Goal: Find specific page/section: Find specific page/section

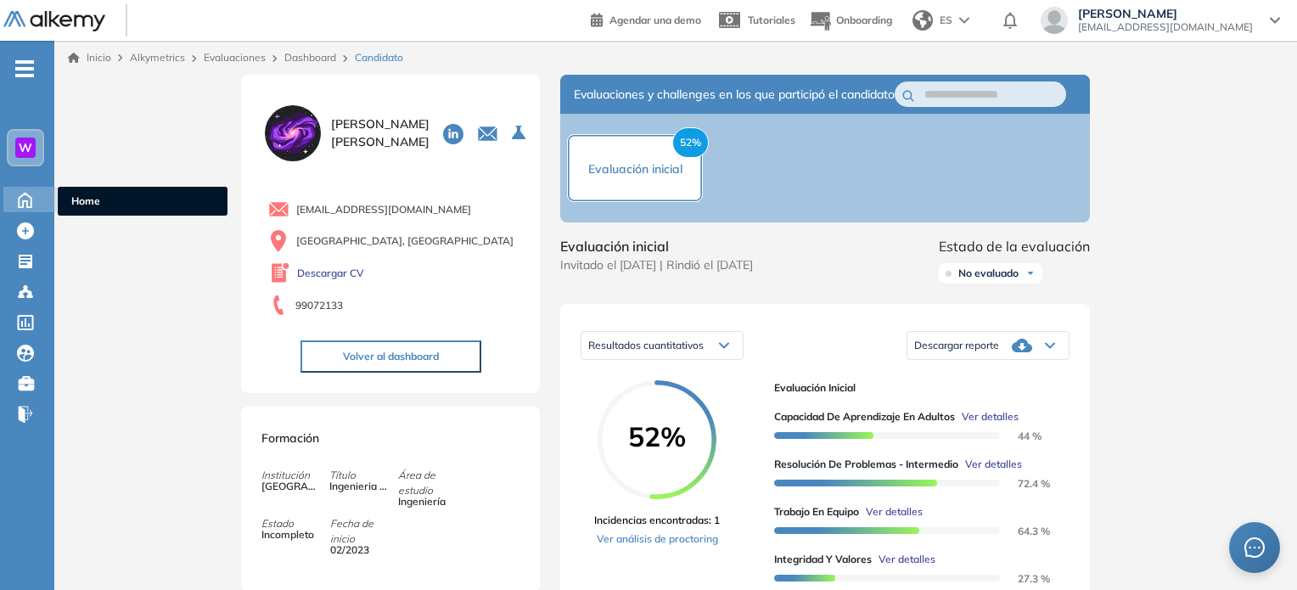
click at [19, 203] on icon at bounding box center [25, 200] width 13 height 14
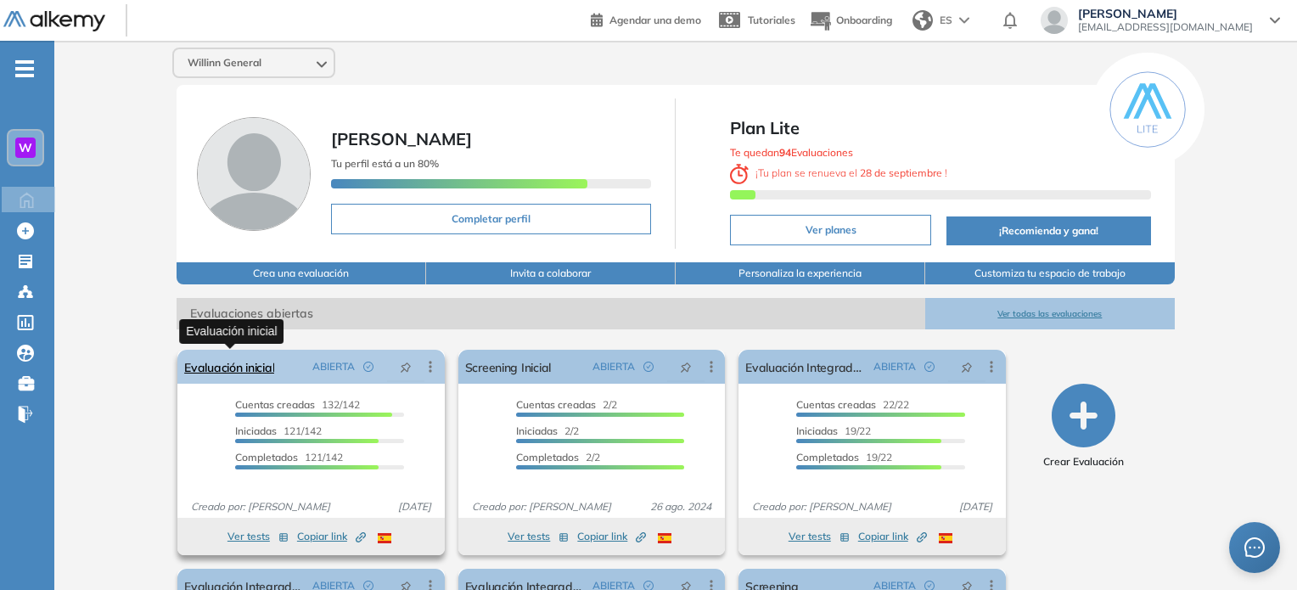
click at [243, 367] on link "Evaluación inicial" at bounding box center [229, 367] width 90 height 34
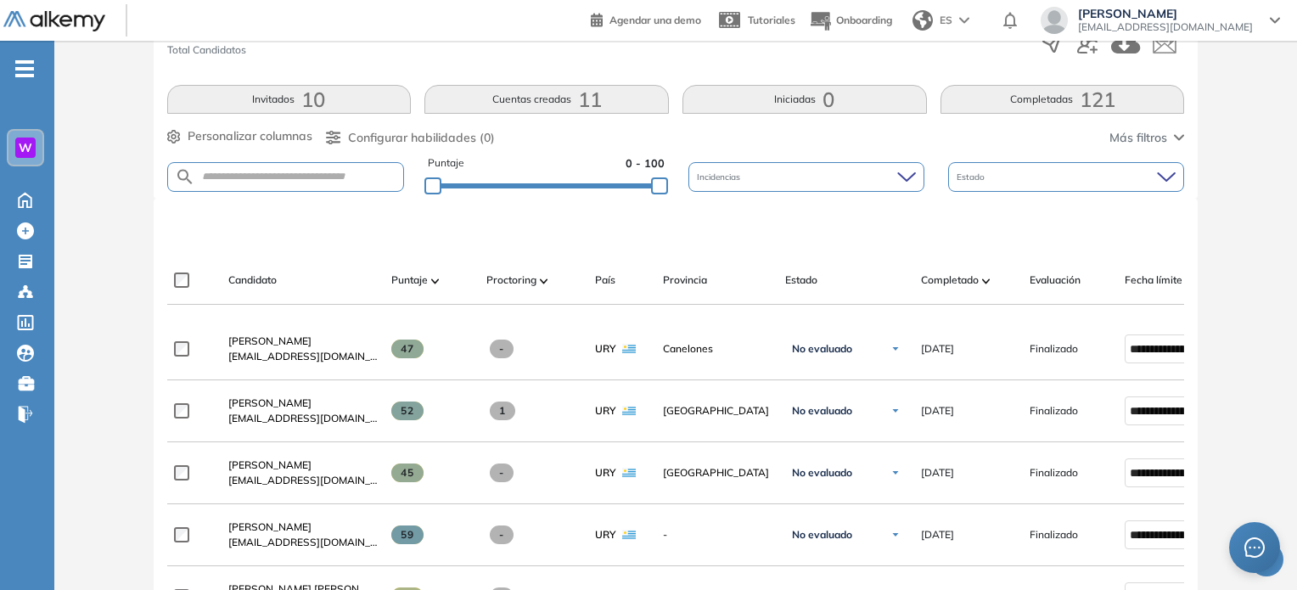
scroll to position [300, 0]
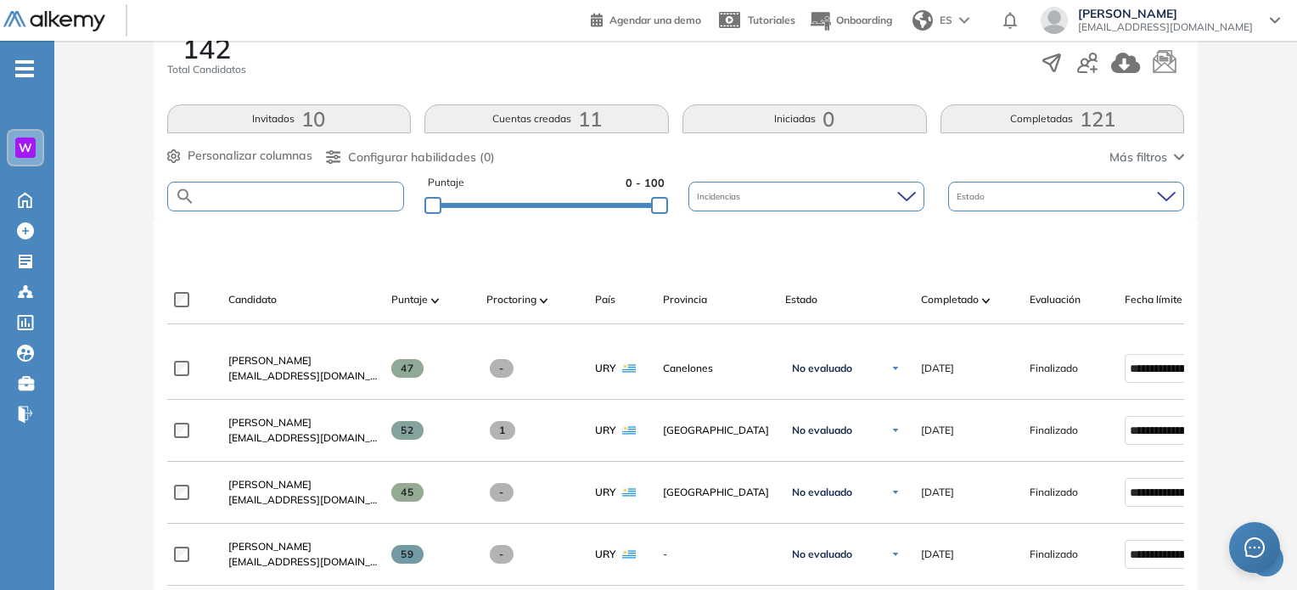
click at [303, 200] on form at bounding box center [286, 197] width 238 height 30
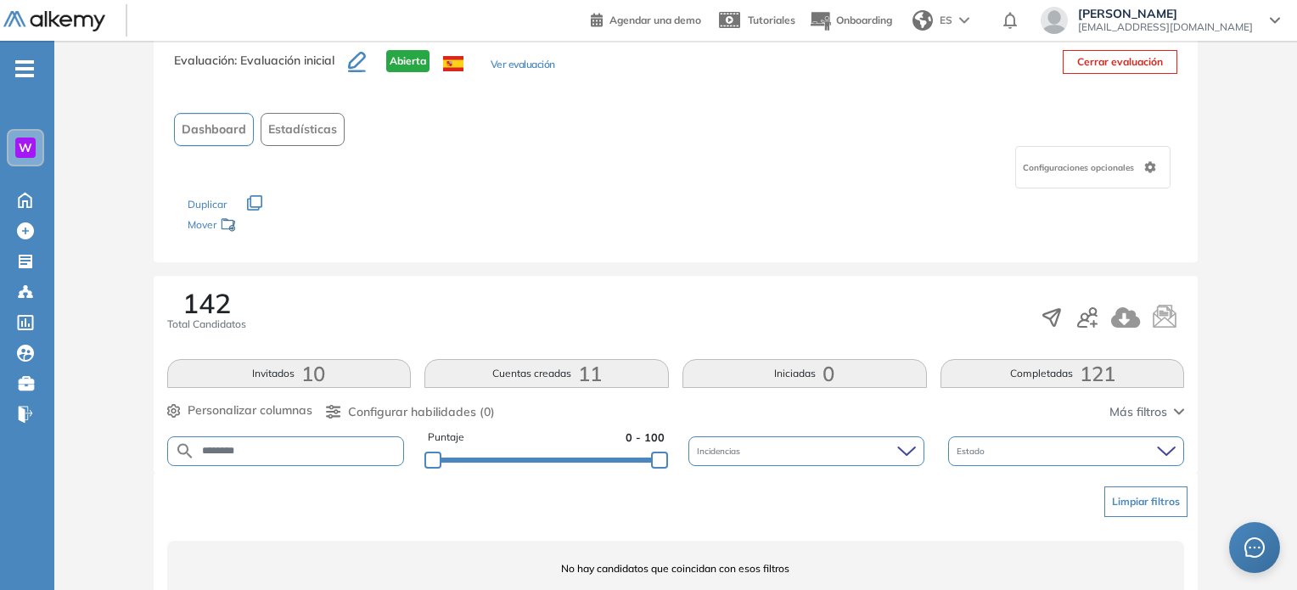
scroll to position [113, 0]
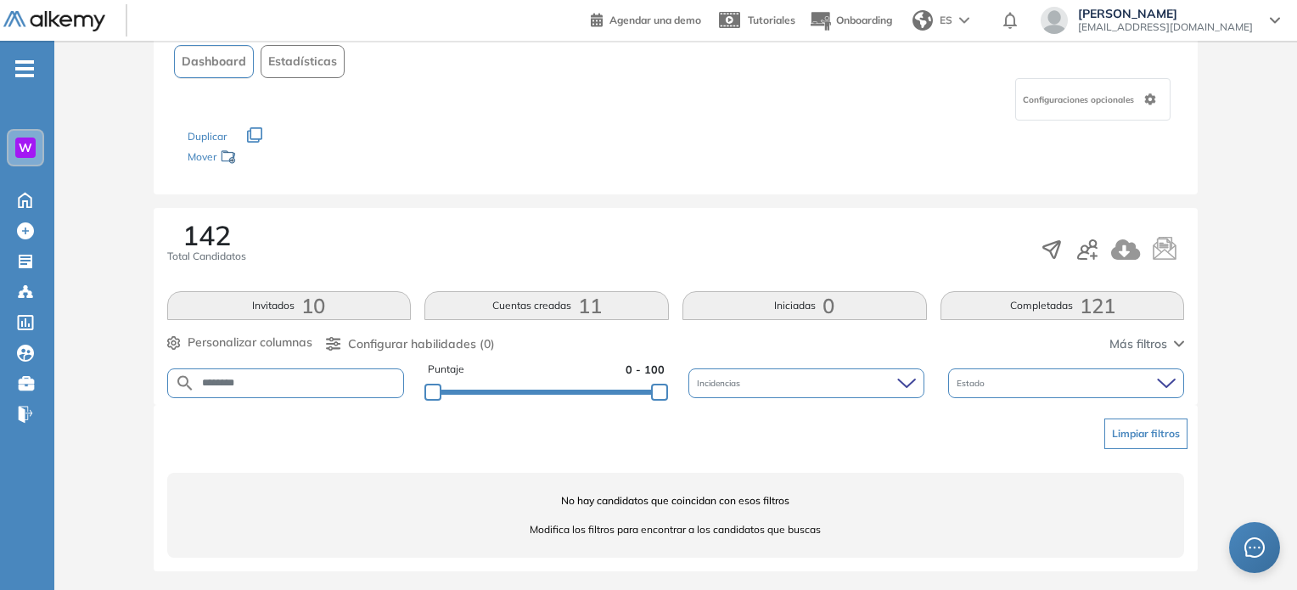
drag, startPoint x: 262, startPoint y: 379, endPoint x: 183, endPoint y: 373, distance: 79.2
click at [183, 373] on form "********" at bounding box center [286, 383] width 238 height 30
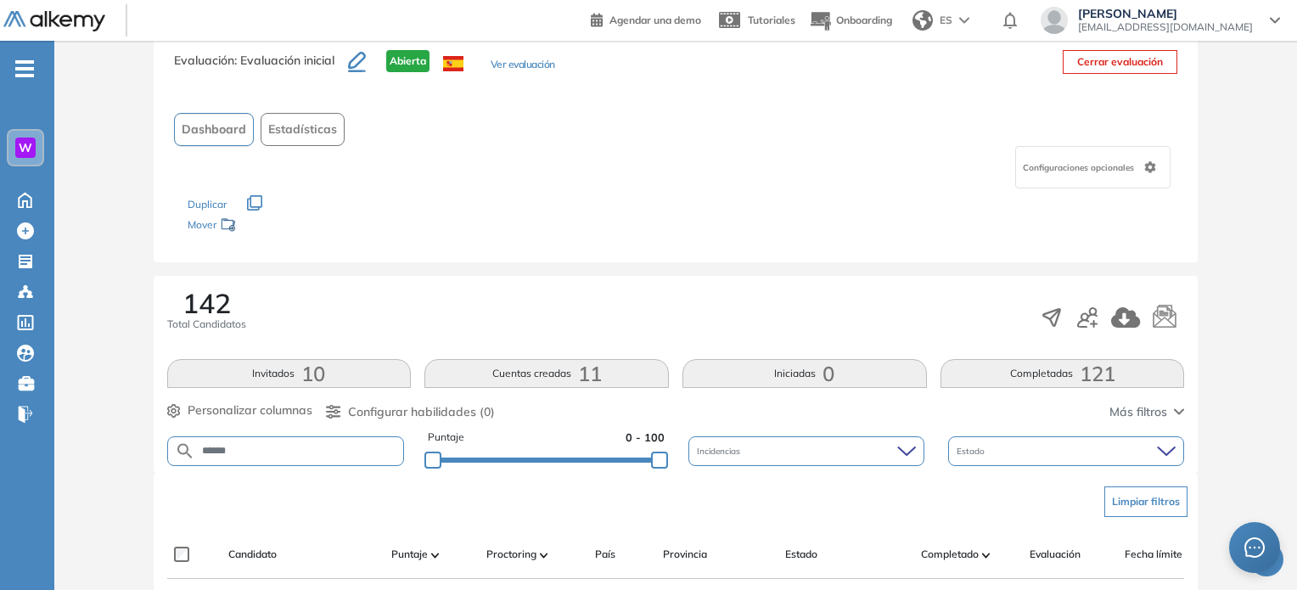
scroll to position [300, 0]
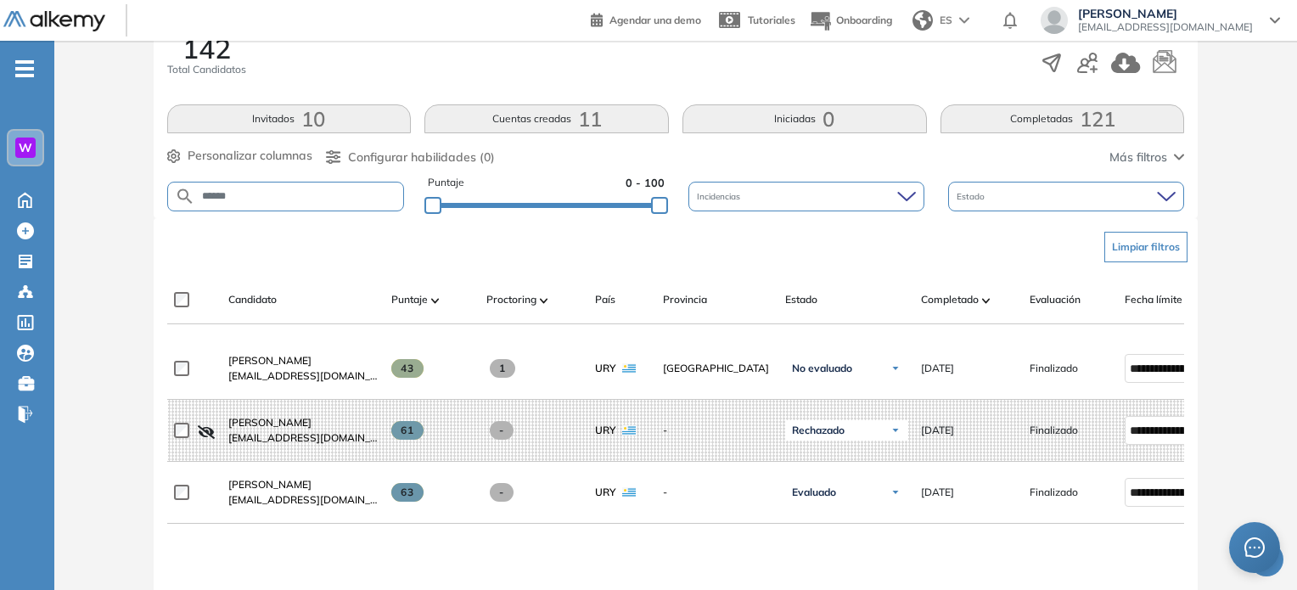
drag, startPoint x: 260, startPoint y: 187, endPoint x: 207, endPoint y: 206, distance: 56.1
click at [183, 200] on form "******" at bounding box center [286, 197] width 238 height 30
drag, startPoint x: 255, startPoint y: 194, endPoint x: 124, endPoint y: 196, distance: 130.7
click at [124, 196] on div "Evaluación : Evaluación inicial Abierta Ver evaluación Cerrar evaluación Dashbo…" at bounding box center [675, 315] width 1229 height 1081
click at [1223, 171] on div "Evaluación : Evaluación inicial Abierta Ver evaluación Cerrar evaluación Dashbo…" at bounding box center [675, 315] width 1229 height 1081
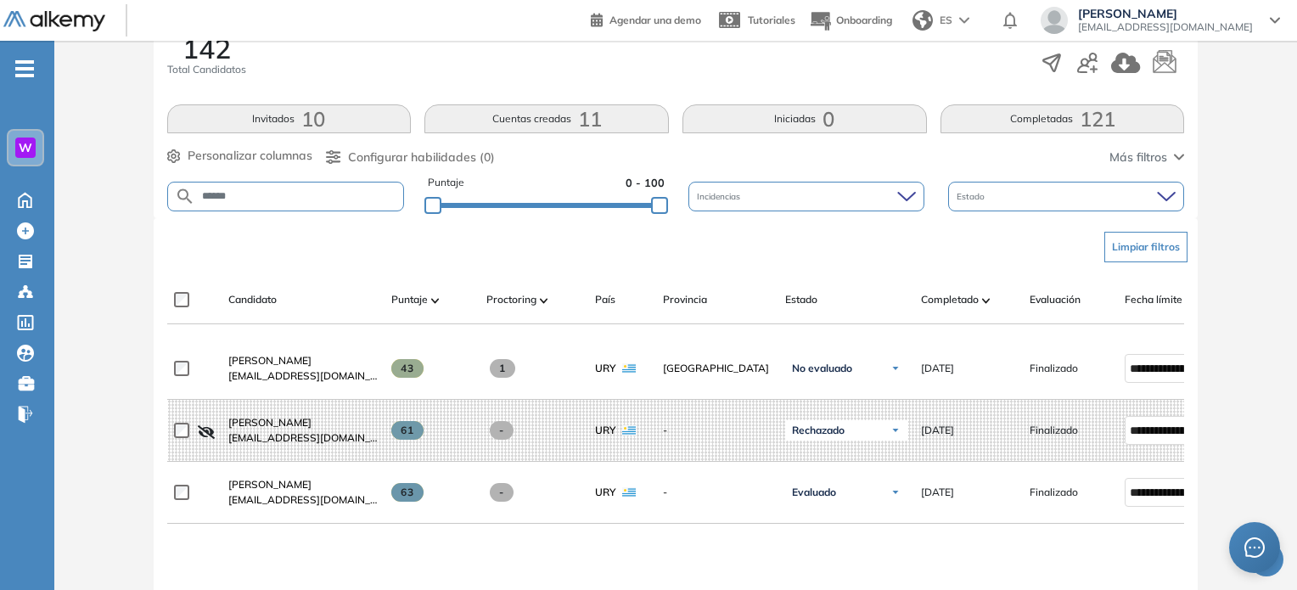
drag, startPoint x: 205, startPoint y: 195, endPoint x: 149, endPoint y: 193, distance: 55.2
click at [149, 193] on div "Evaluación : Evaluación inicial Abierta Ver evaluación Cerrar evaluación Dashbo…" at bounding box center [675, 315] width 1229 height 1081
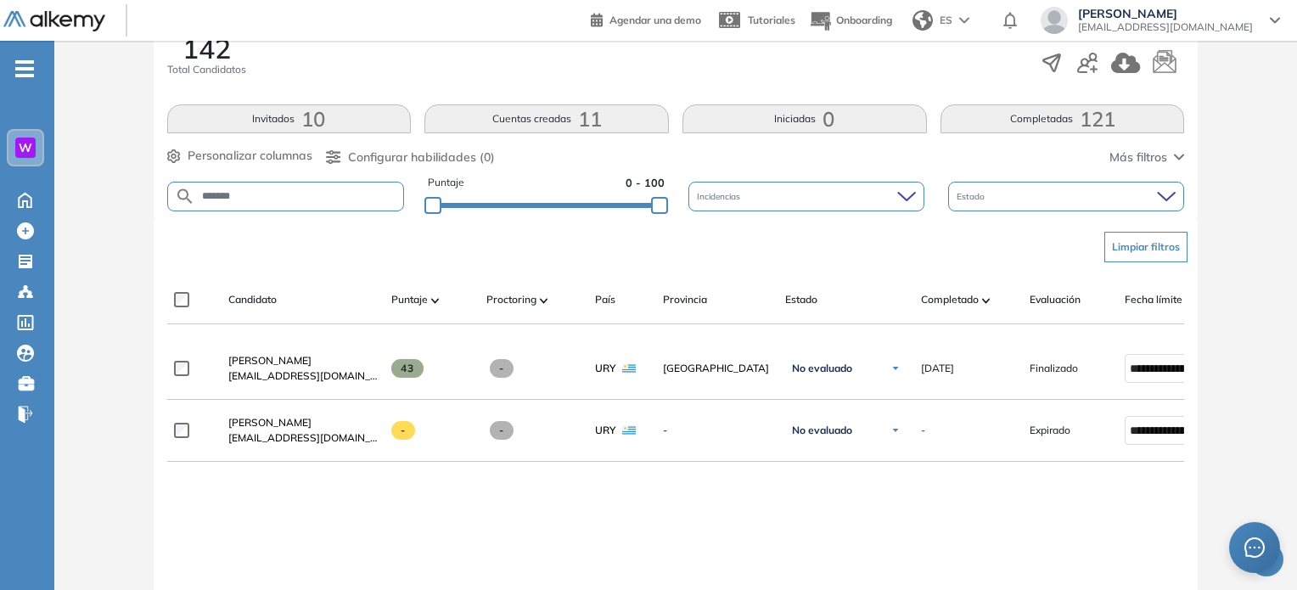
drag, startPoint x: 255, startPoint y: 196, endPoint x: 87, endPoint y: 199, distance: 167.2
click at [87, 199] on div "Evaluación : Evaluación inicial Abierta Ver evaluación Cerrar evaluación Dashbo…" at bounding box center [675, 284] width 1229 height 1019
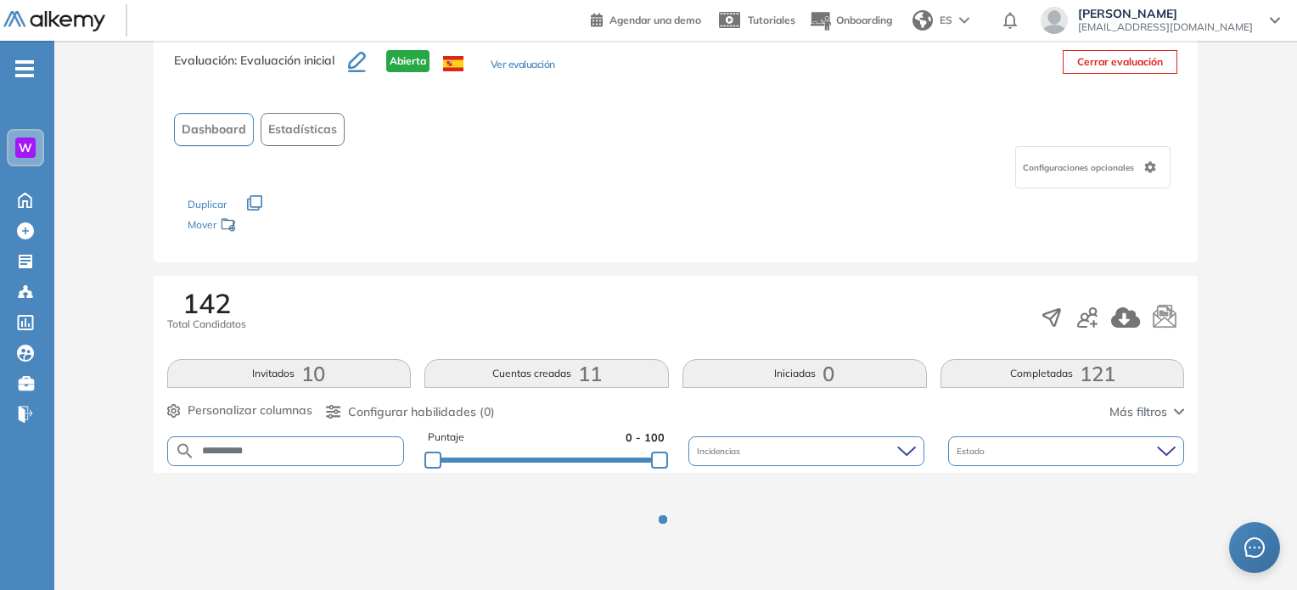
scroll to position [113, 0]
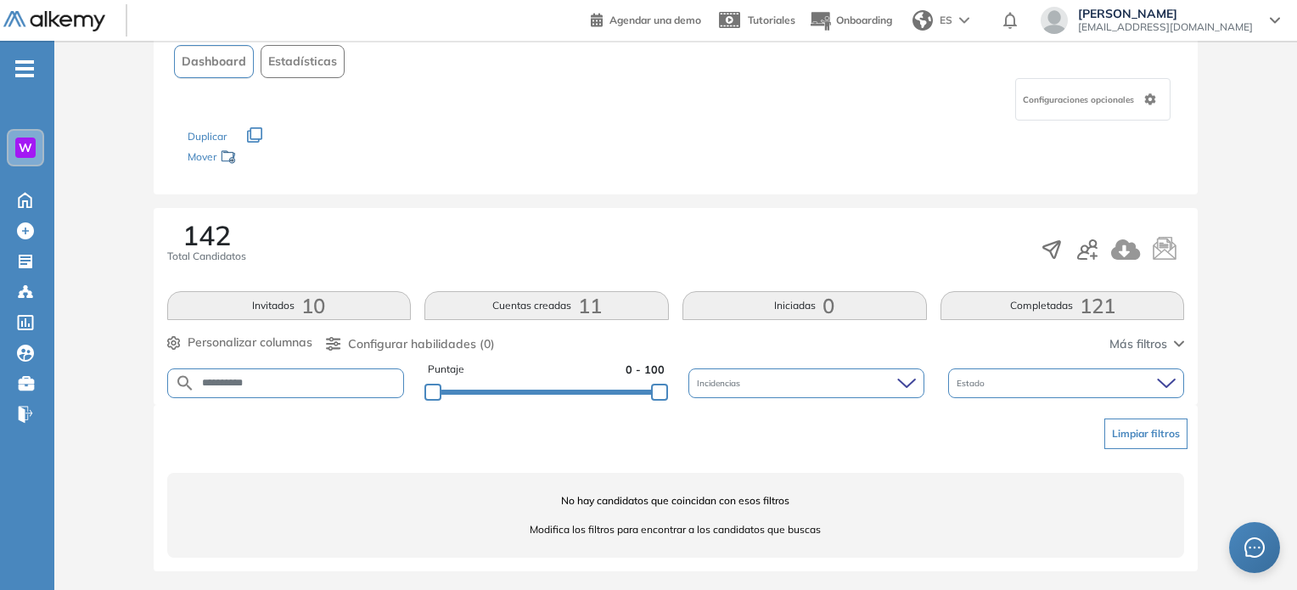
drag, startPoint x: 316, startPoint y: 379, endPoint x: 75, endPoint y: 382, distance: 241.0
click at [75, 384] on div "**********" at bounding box center [675, 277] width 1229 height 630
type input "*******"
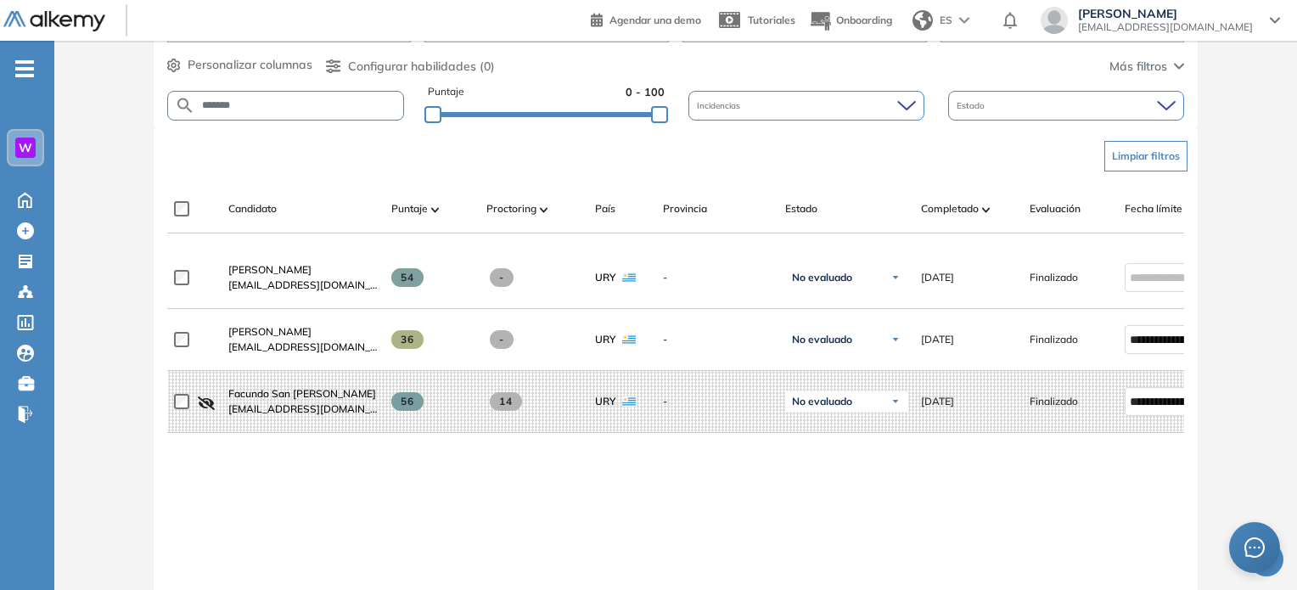
scroll to position [300, 0]
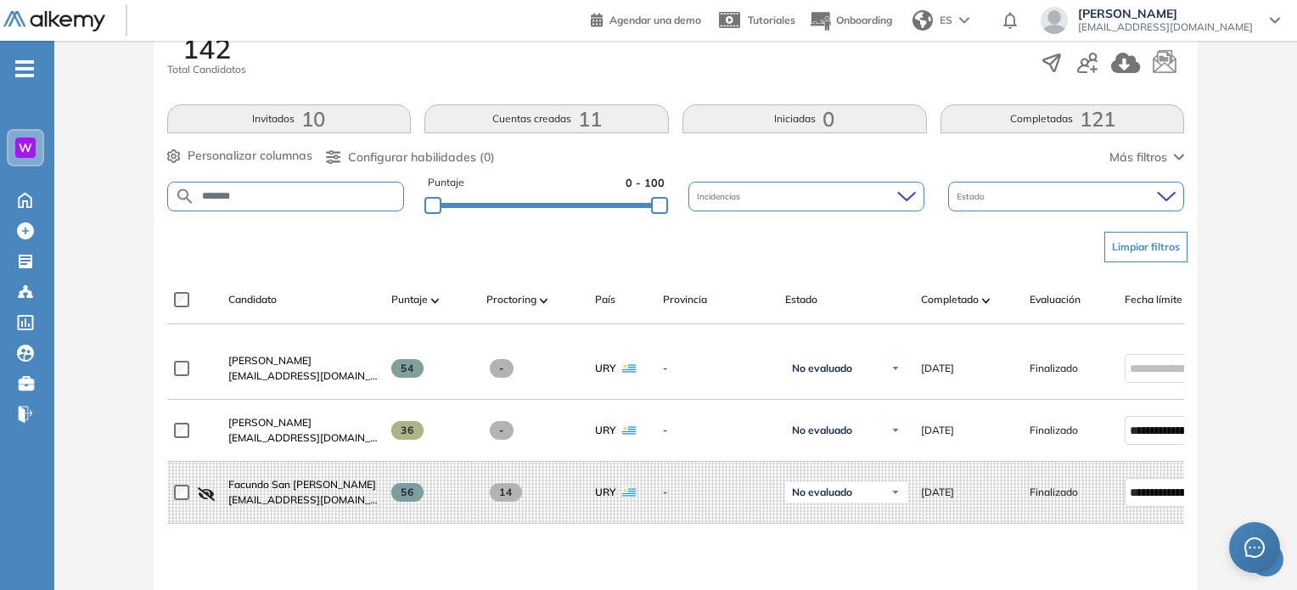
click at [272, 123] on button "Invitados 10" at bounding box center [289, 118] width 244 height 29
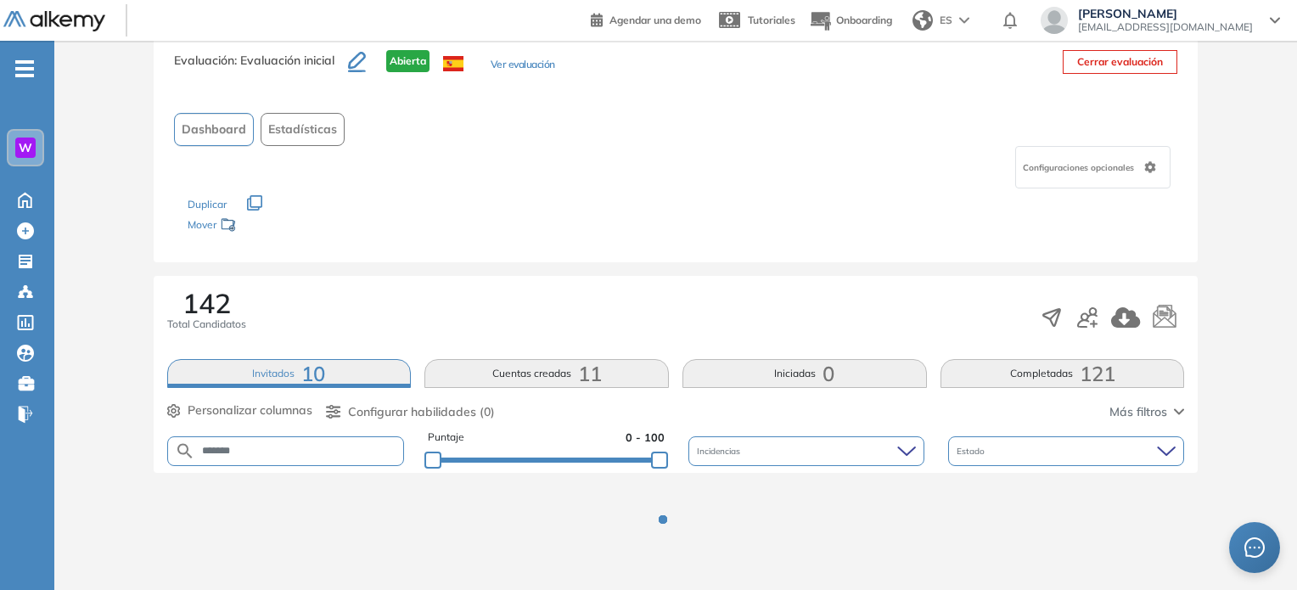
scroll to position [113, 0]
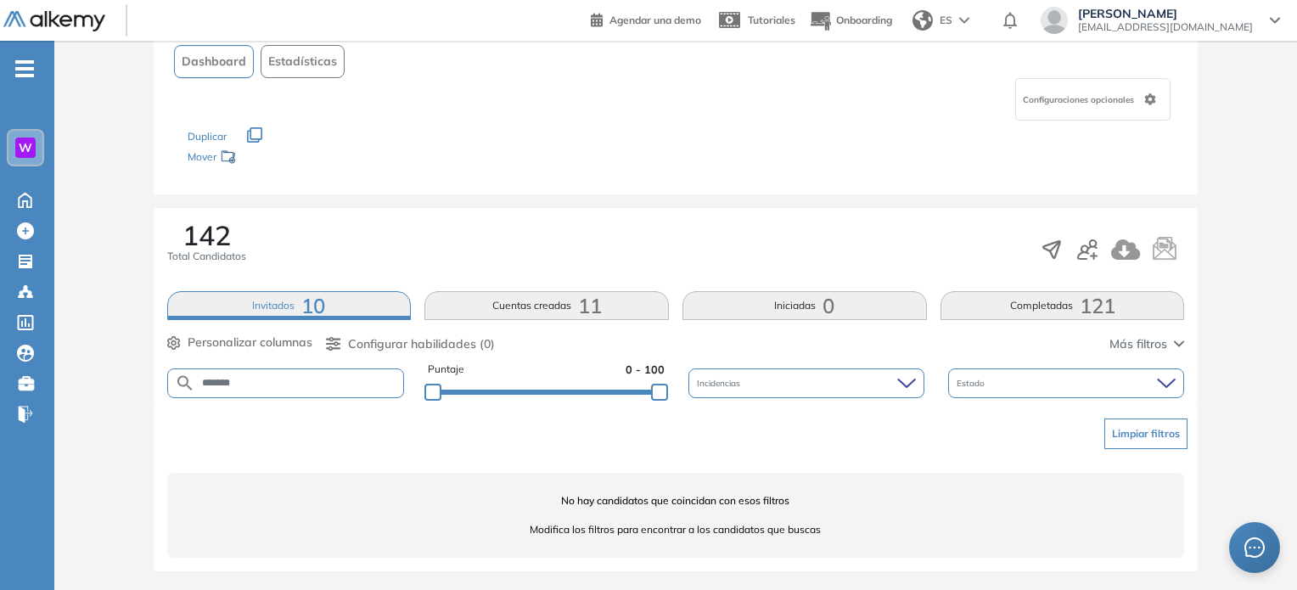
click at [995, 301] on button "Completadas 121" at bounding box center [1062, 305] width 244 height 29
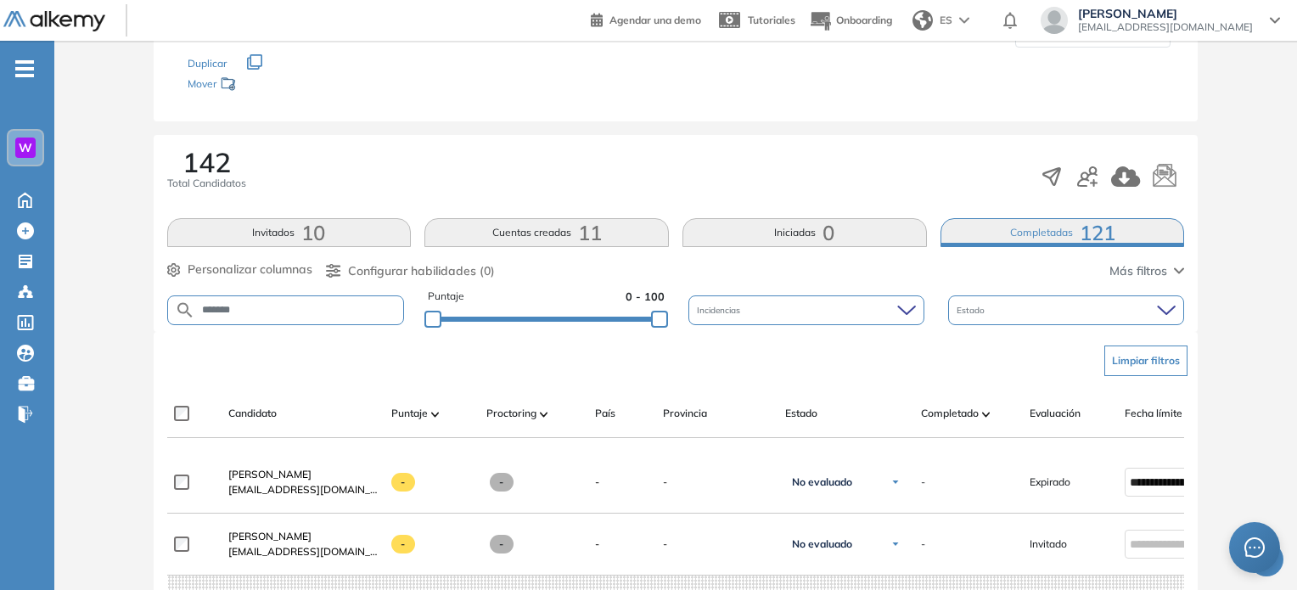
scroll to position [283, 0]
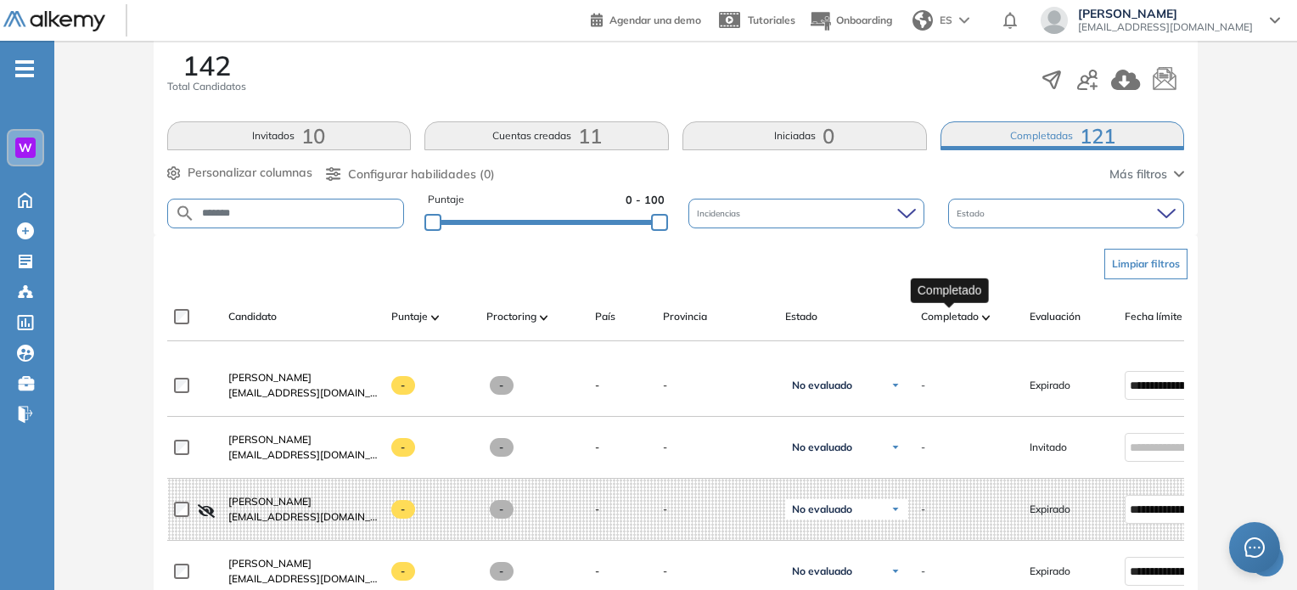
click at [972, 311] on span "Completado" at bounding box center [950, 316] width 58 height 15
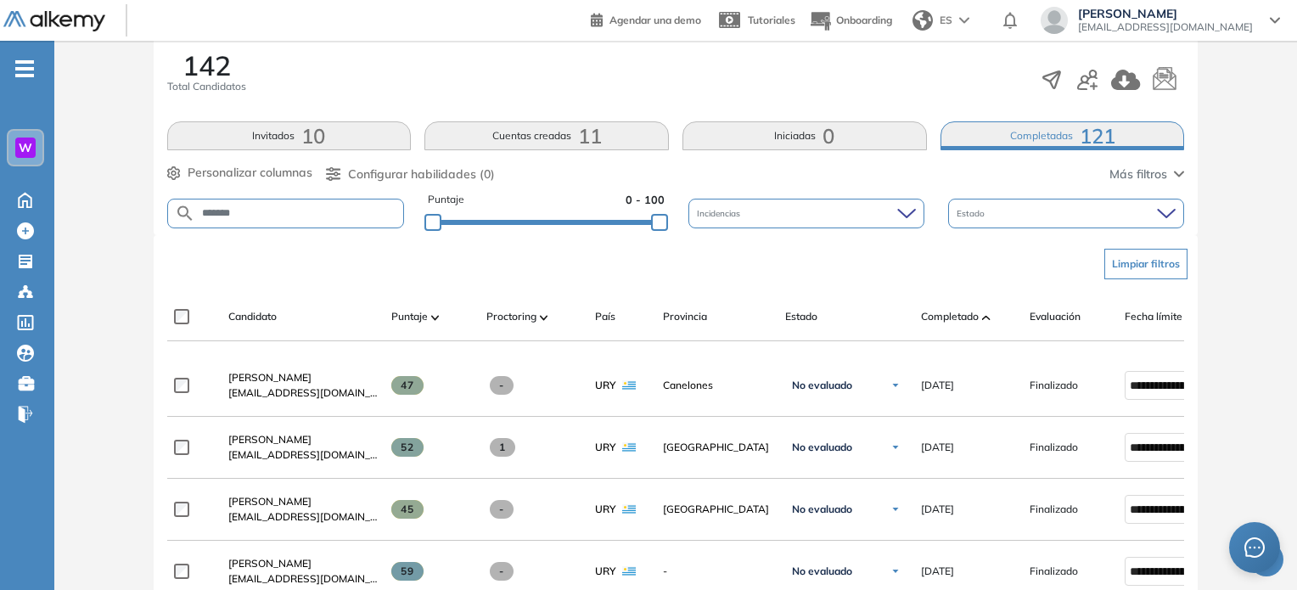
click at [589, 136] on span "11" at bounding box center [590, 136] width 24 height 0
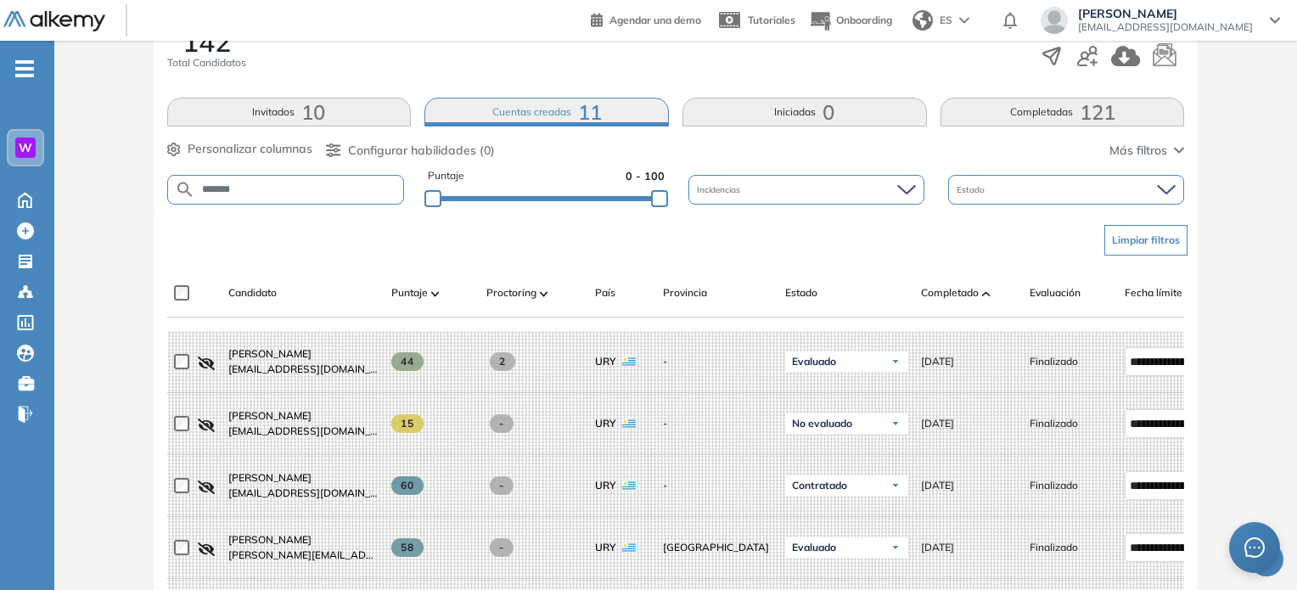
scroll to position [113, 0]
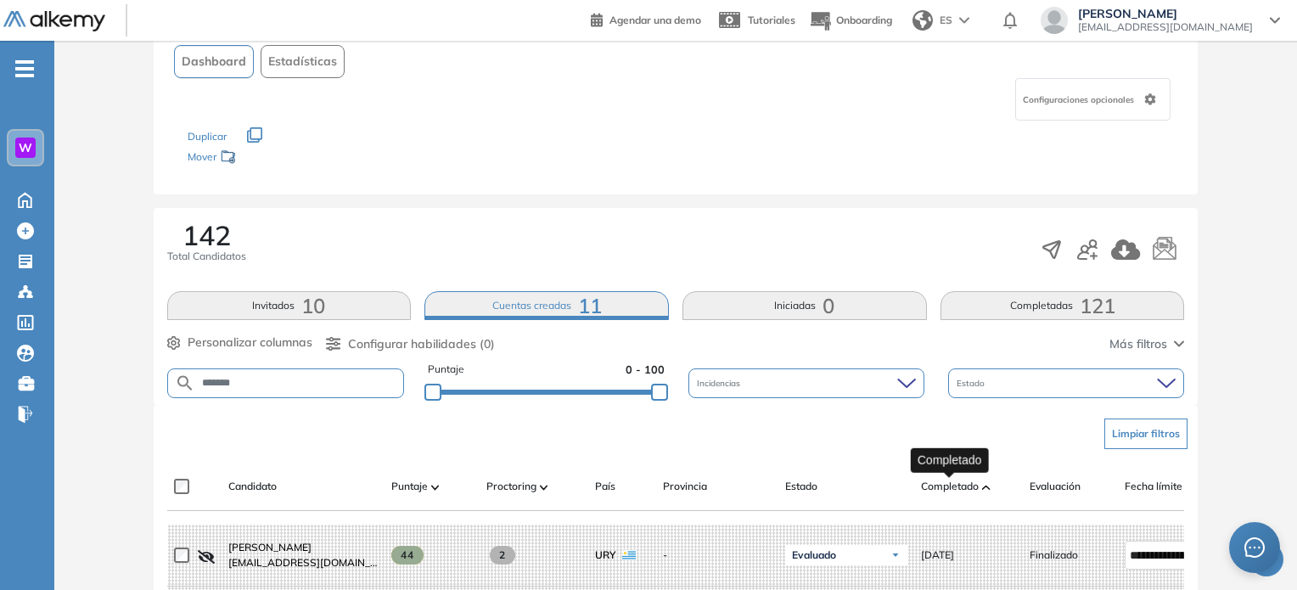
click at [924, 486] on span "Completado" at bounding box center [950, 486] width 58 height 15
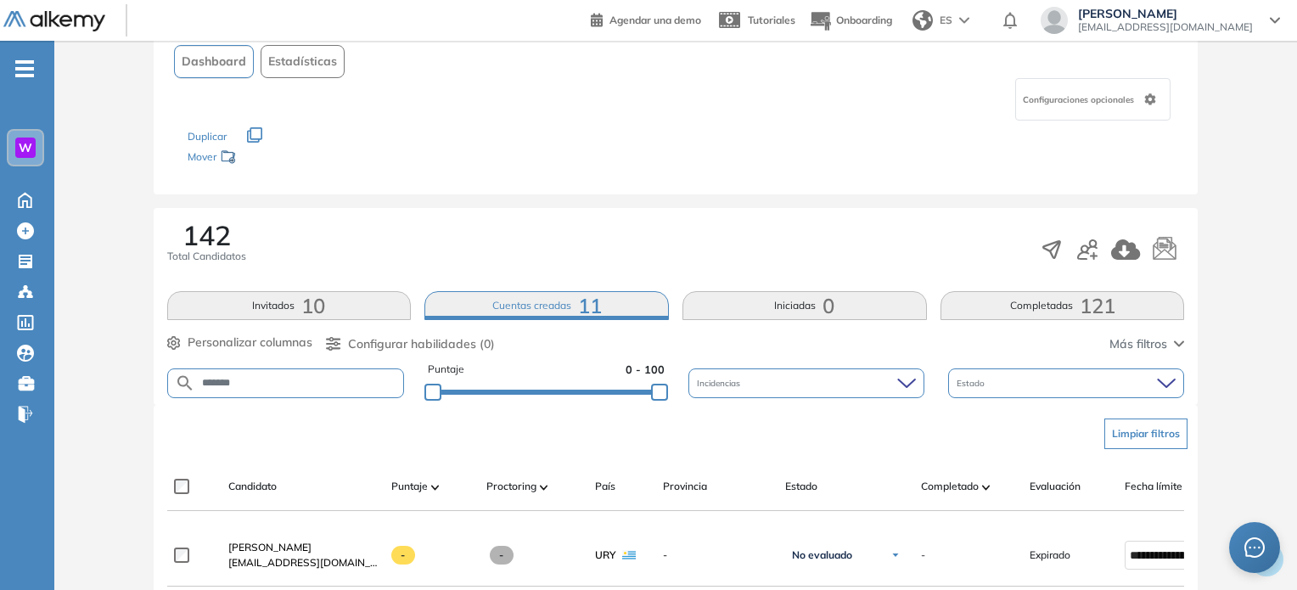
click at [1018, 305] on button "Completadas 121" at bounding box center [1062, 305] width 244 height 29
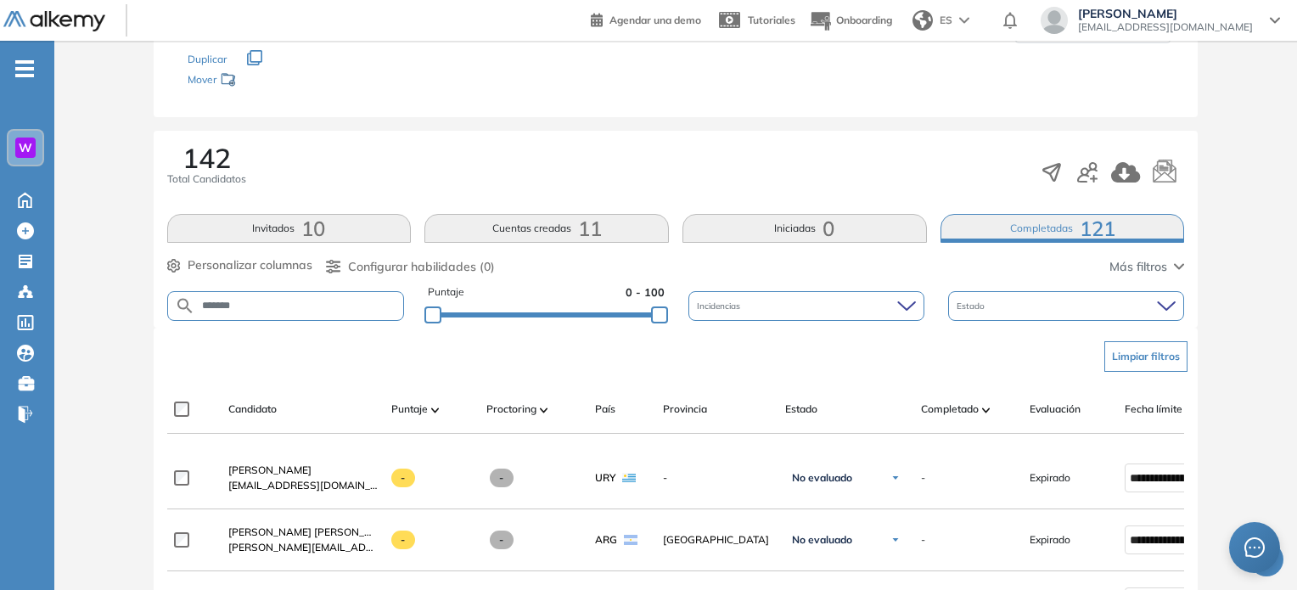
scroll to position [283, 0]
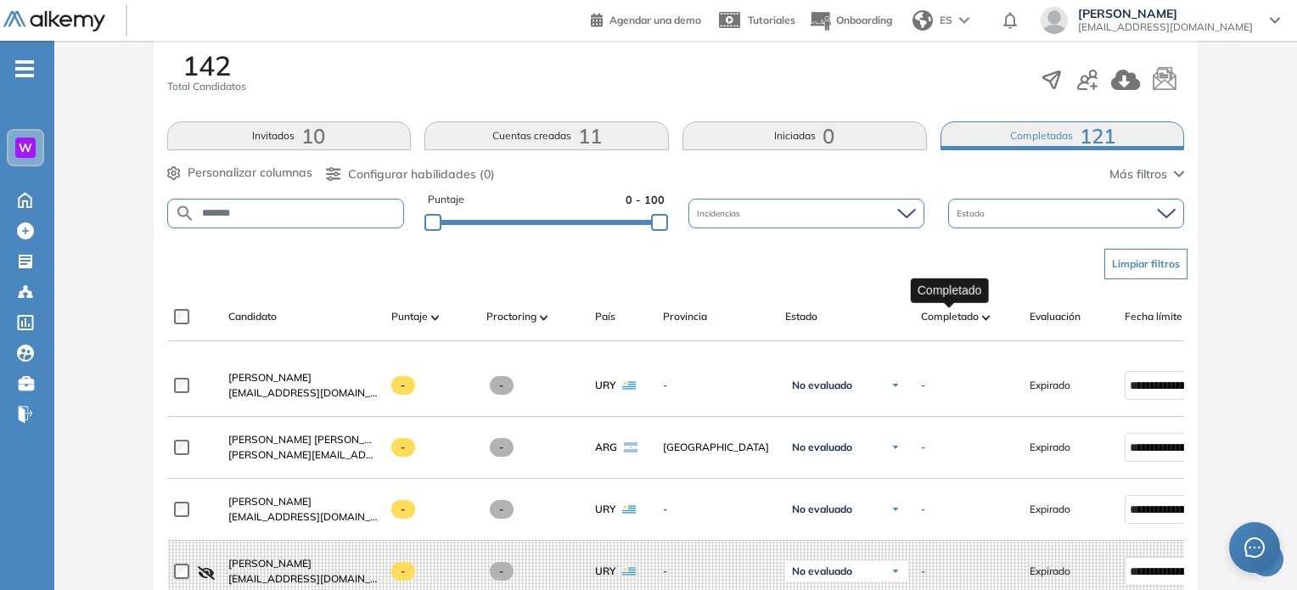
click at [962, 311] on span "Completado" at bounding box center [950, 316] width 58 height 15
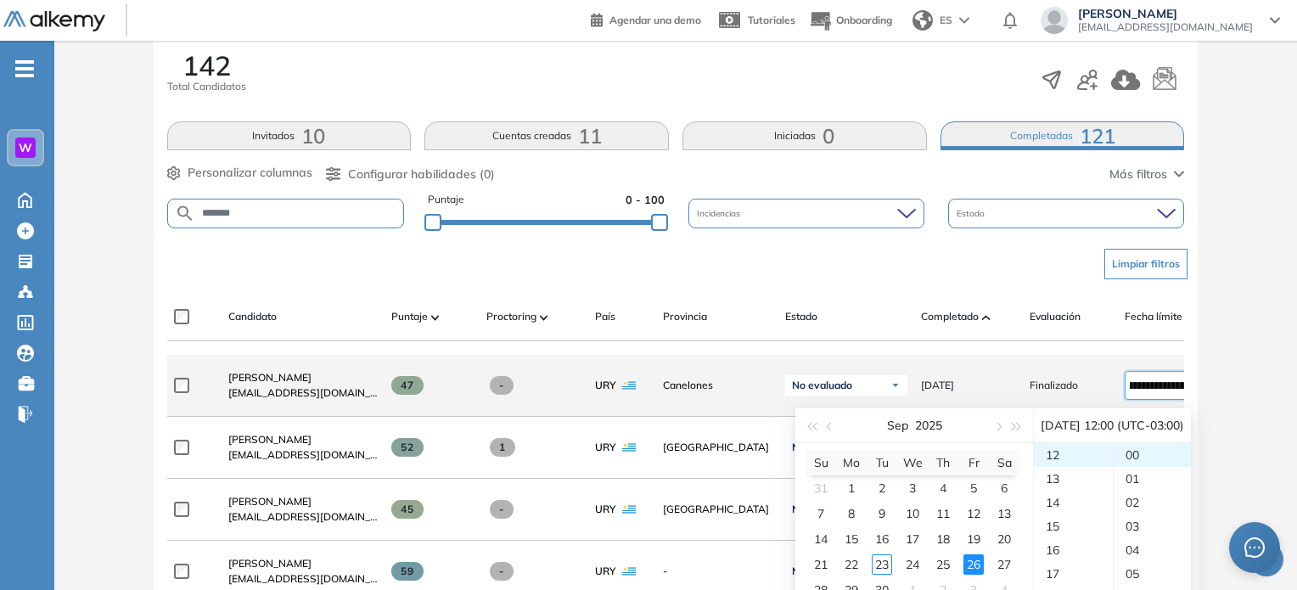
scroll to position [0, 0]
drag, startPoint x: 1168, startPoint y: 390, endPoint x: 1119, endPoint y: 388, distance: 48.4
click at [1119, 388] on div "**********" at bounding box center [1185, 385] width 149 height 56
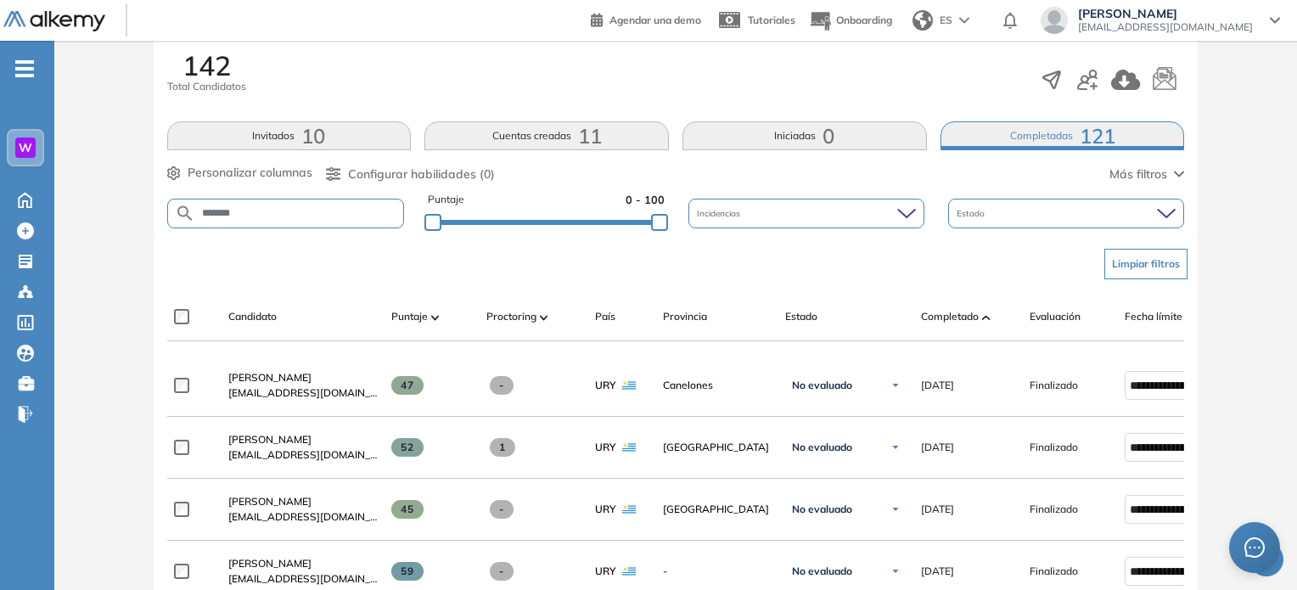
click at [940, 251] on div "Limpiar filtros" at bounding box center [680, 263] width 1018 height 51
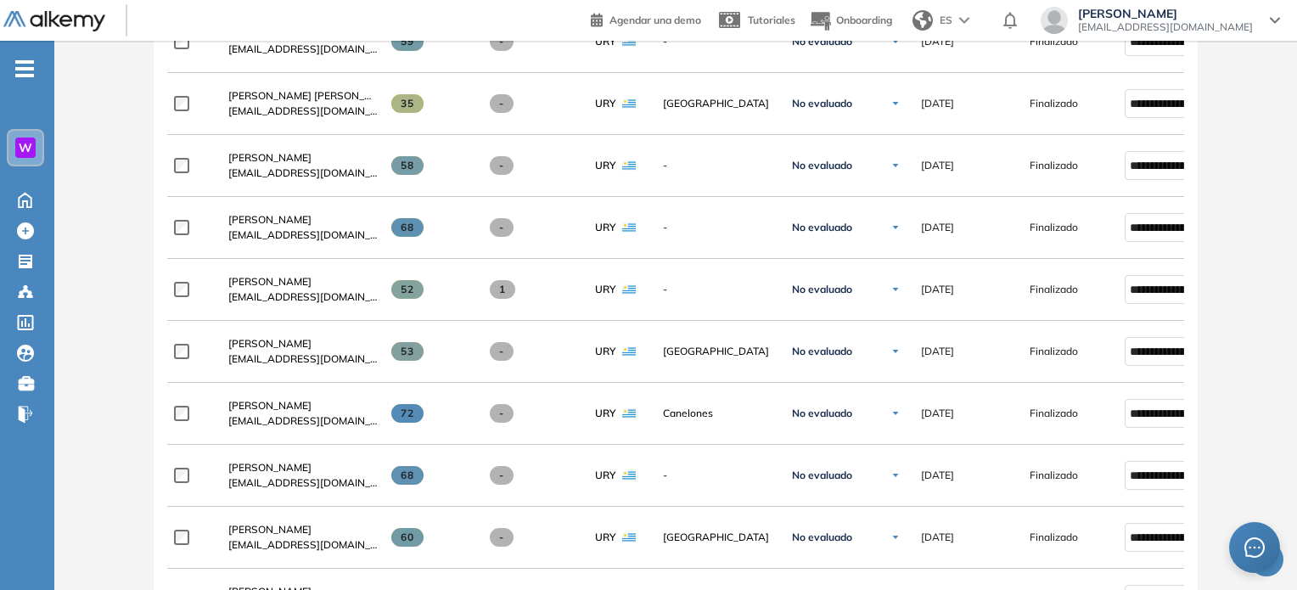
scroll to position [877, 0]
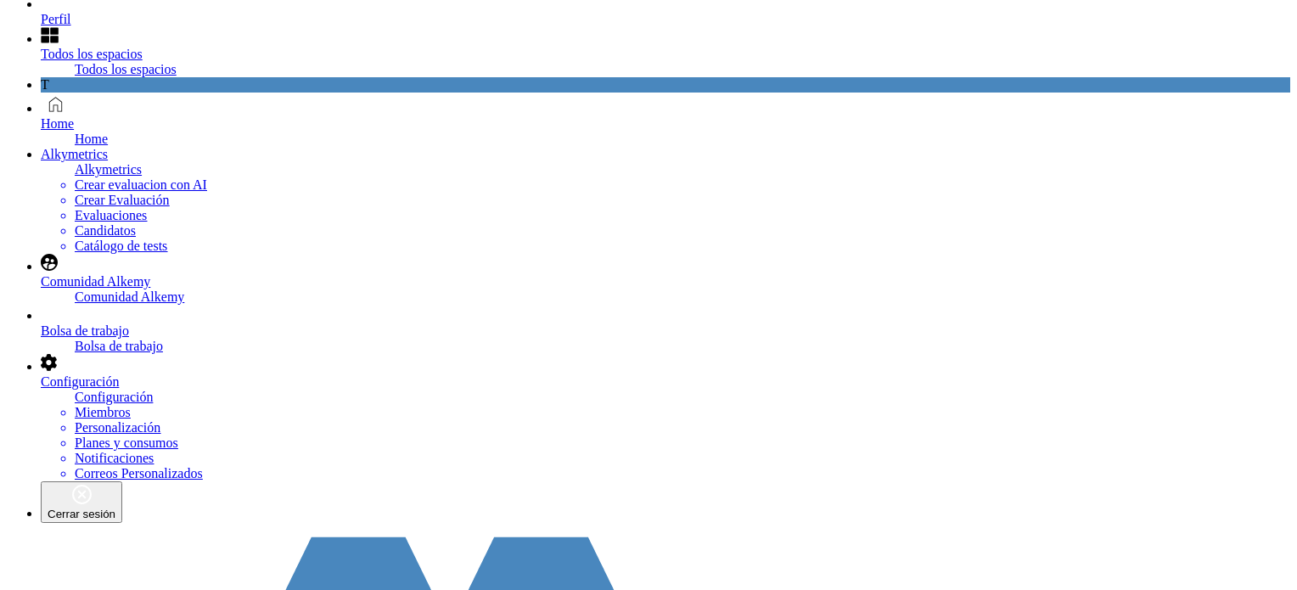
scroll to position [113, 0]
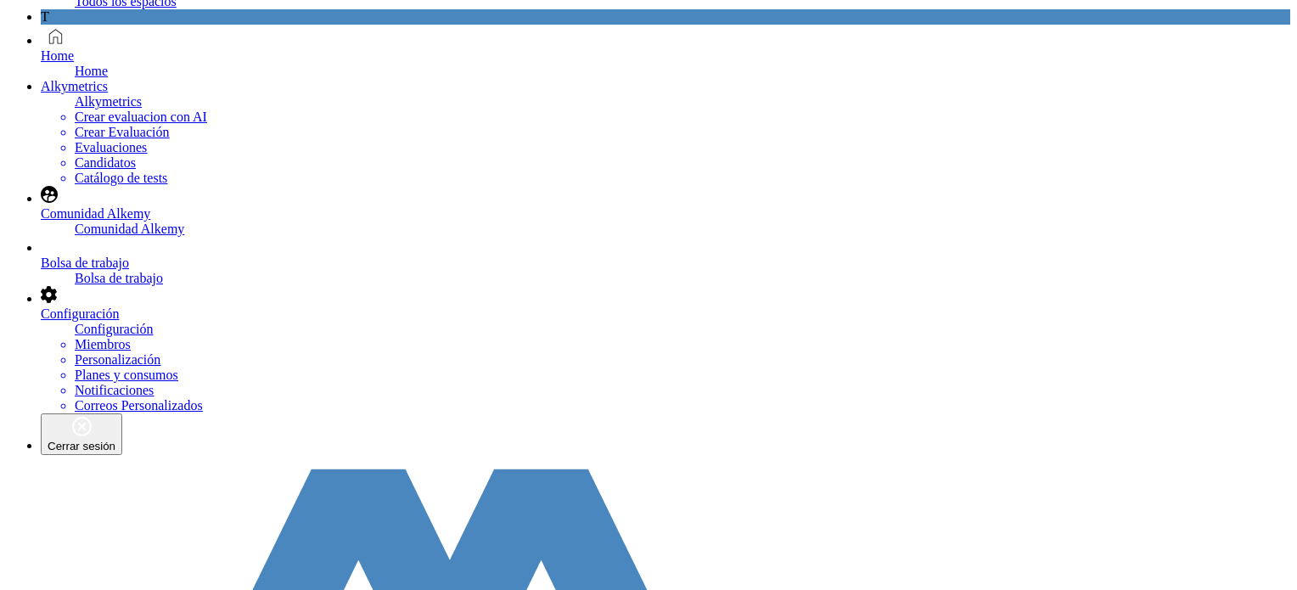
drag, startPoint x: 187, startPoint y: 373, endPoint x: 160, endPoint y: 373, distance: 26.3
type input "*******"
drag, startPoint x: 275, startPoint y: 386, endPoint x: 126, endPoint y: 396, distance: 148.9
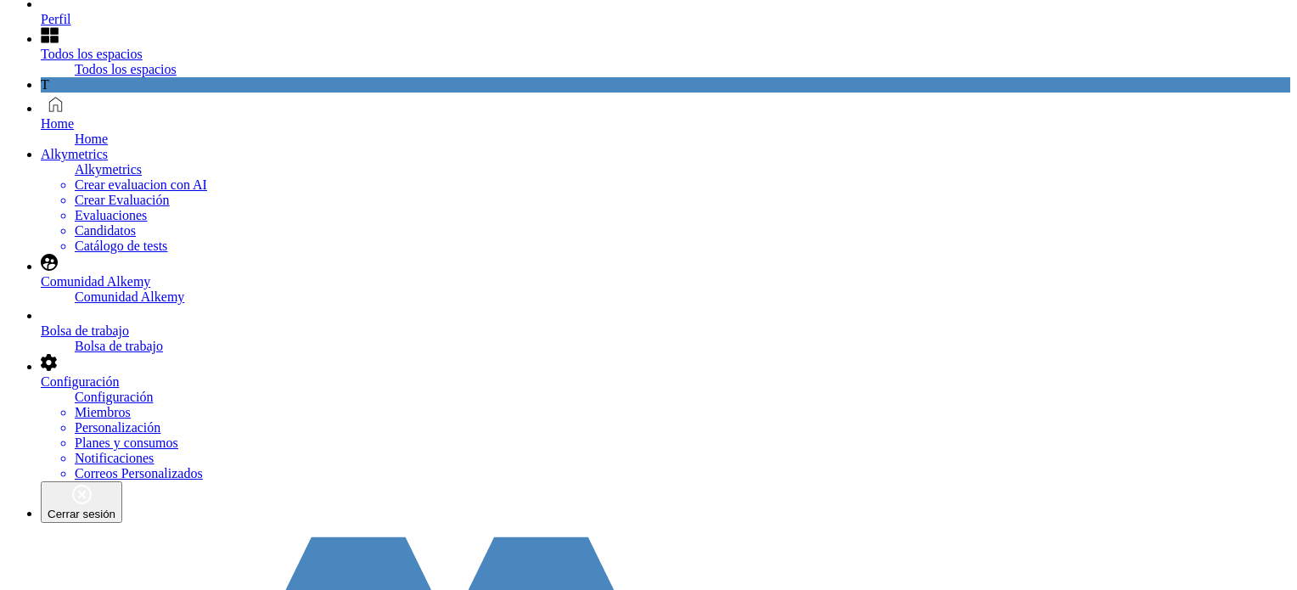
scroll to position [0, 0]
